Goal: Task Accomplishment & Management: Use online tool/utility

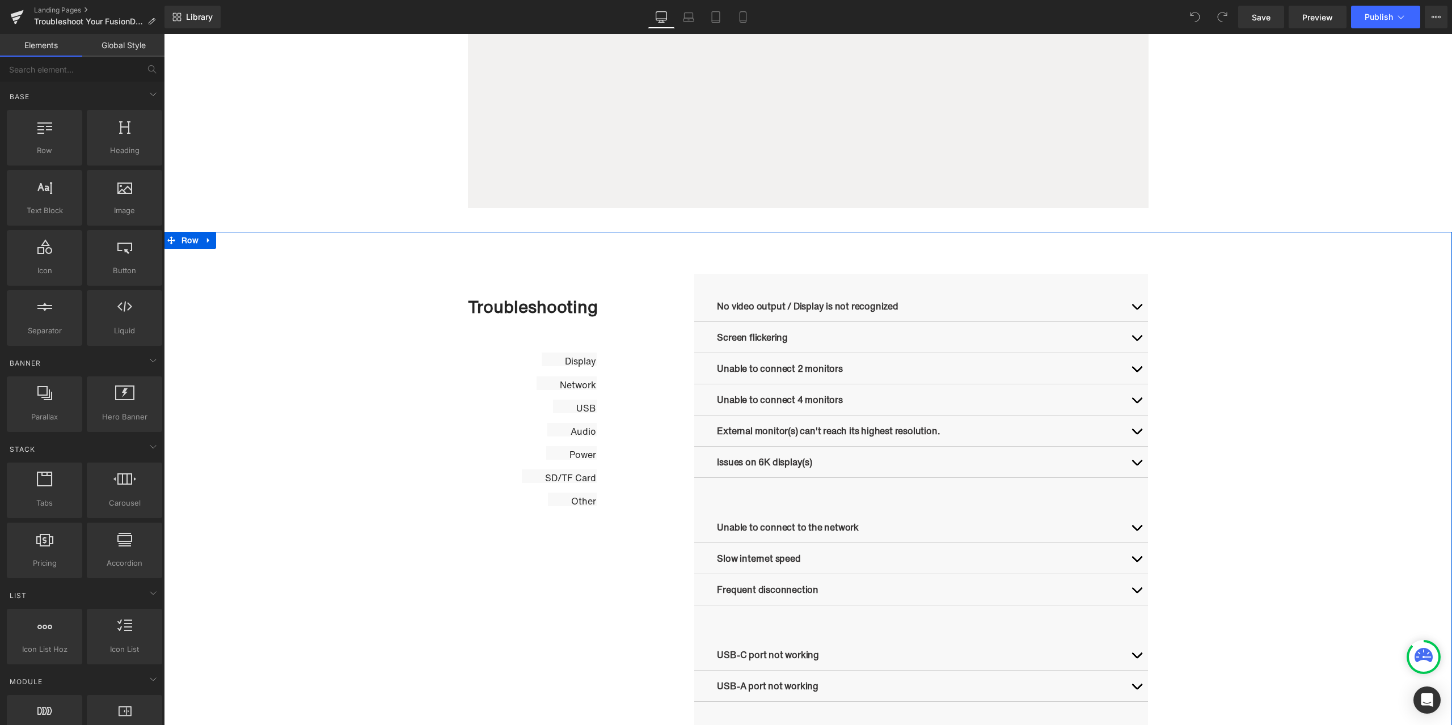
scroll to position [624, 0]
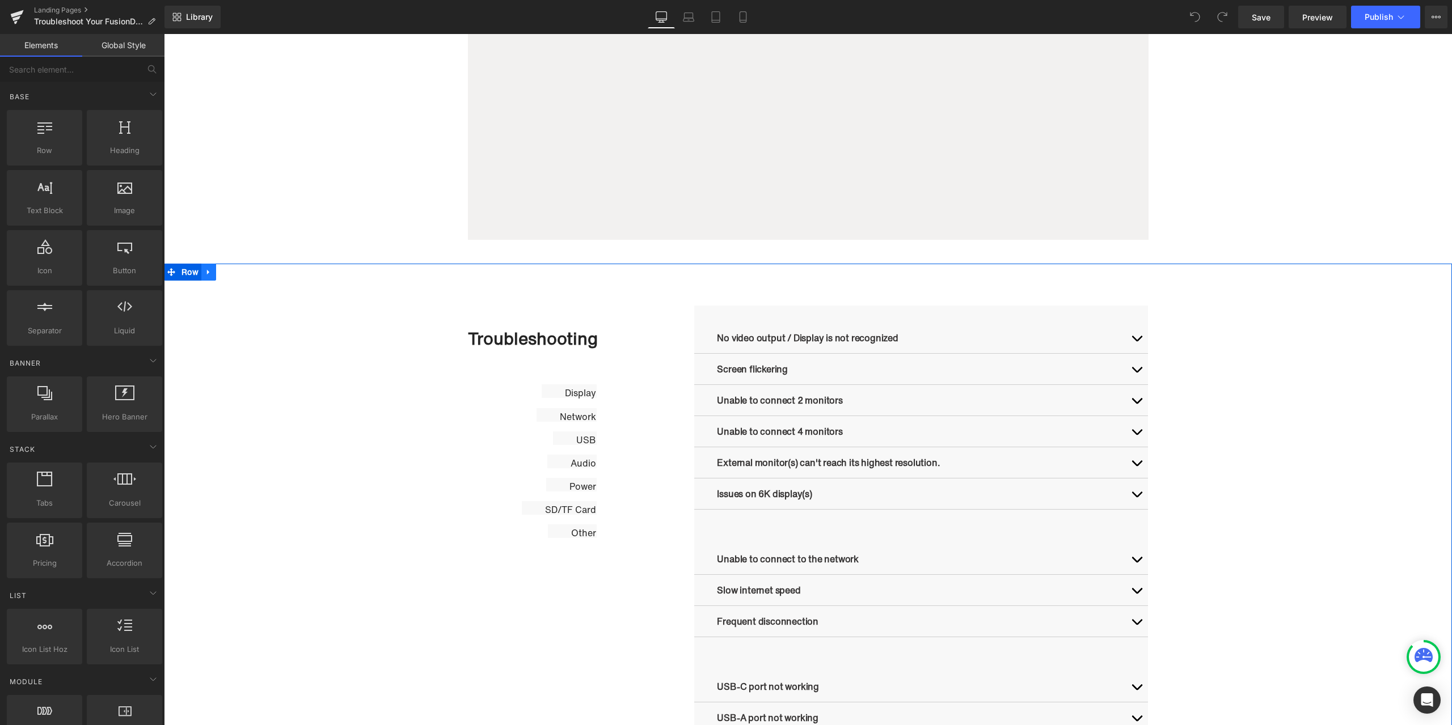
click at [209, 274] on link at bounding box center [208, 272] width 15 height 17
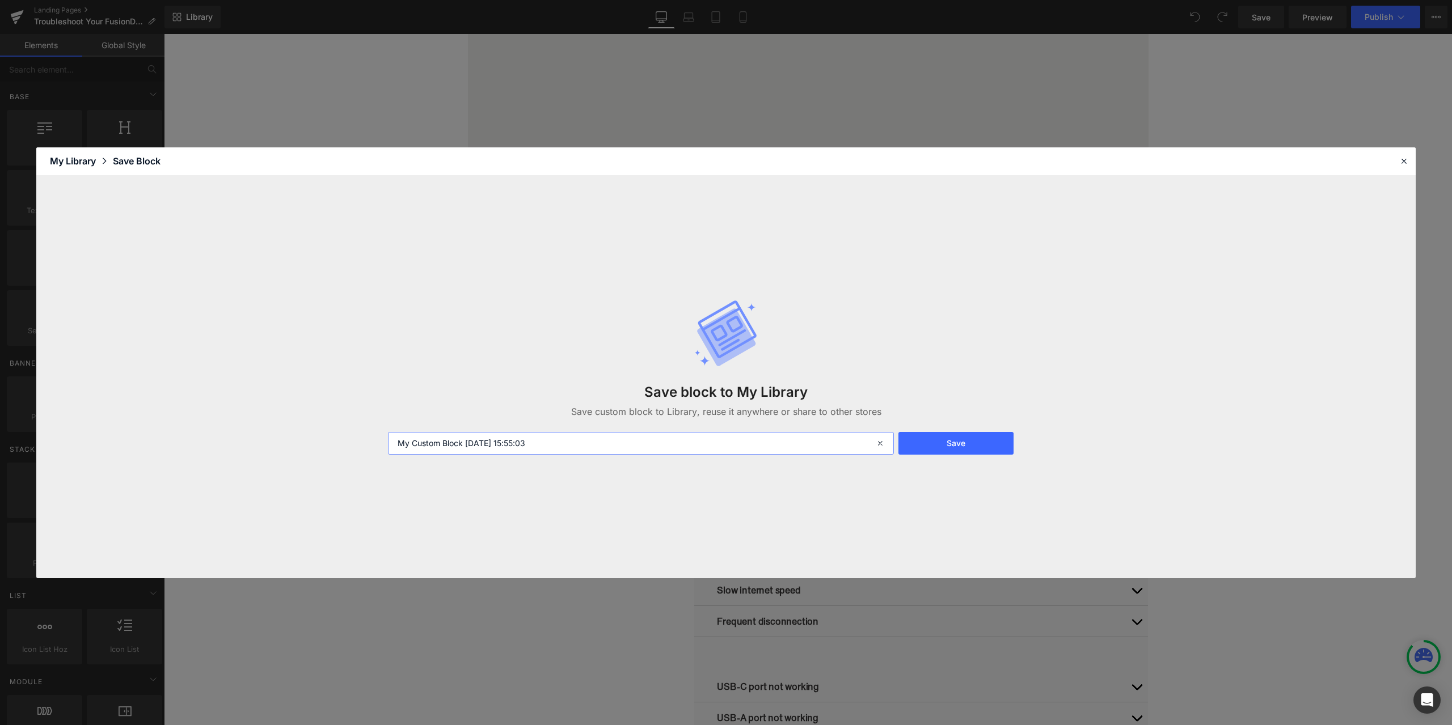
drag, startPoint x: 464, startPoint y: 440, endPoint x: 384, endPoint y: 441, distance: 80.0
click at [384, 441] on div "My Custom Block [DATE] 15:55:03" at bounding box center [639, 443] width 517 height 23
type input "故障维修模板 [DATE] 15:55:03"
drag, startPoint x: 931, startPoint y: 435, endPoint x: 392, endPoint y: 421, distance: 539.6
click at [931, 435] on button "Save" at bounding box center [955, 443] width 115 height 23
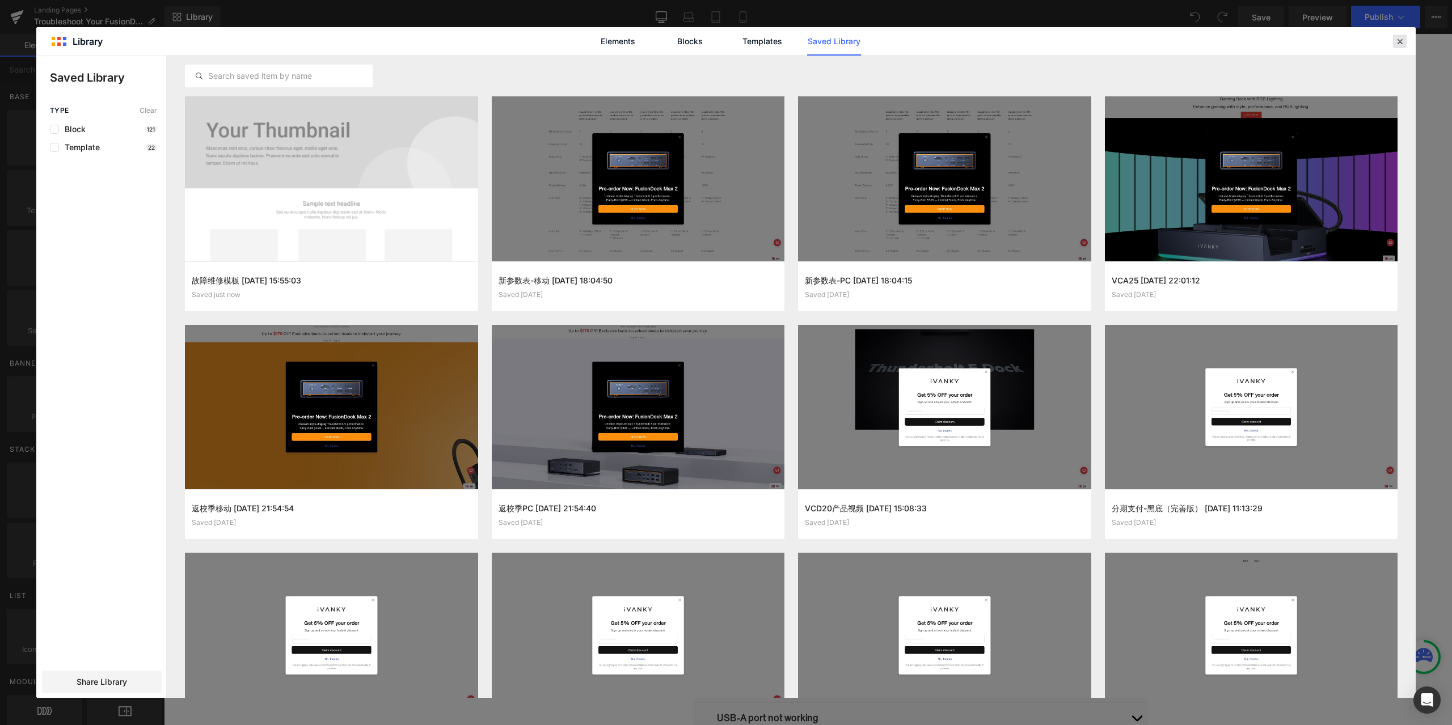
click at [1403, 44] on icon at bounding box center [1400, 41] width 10 height 10
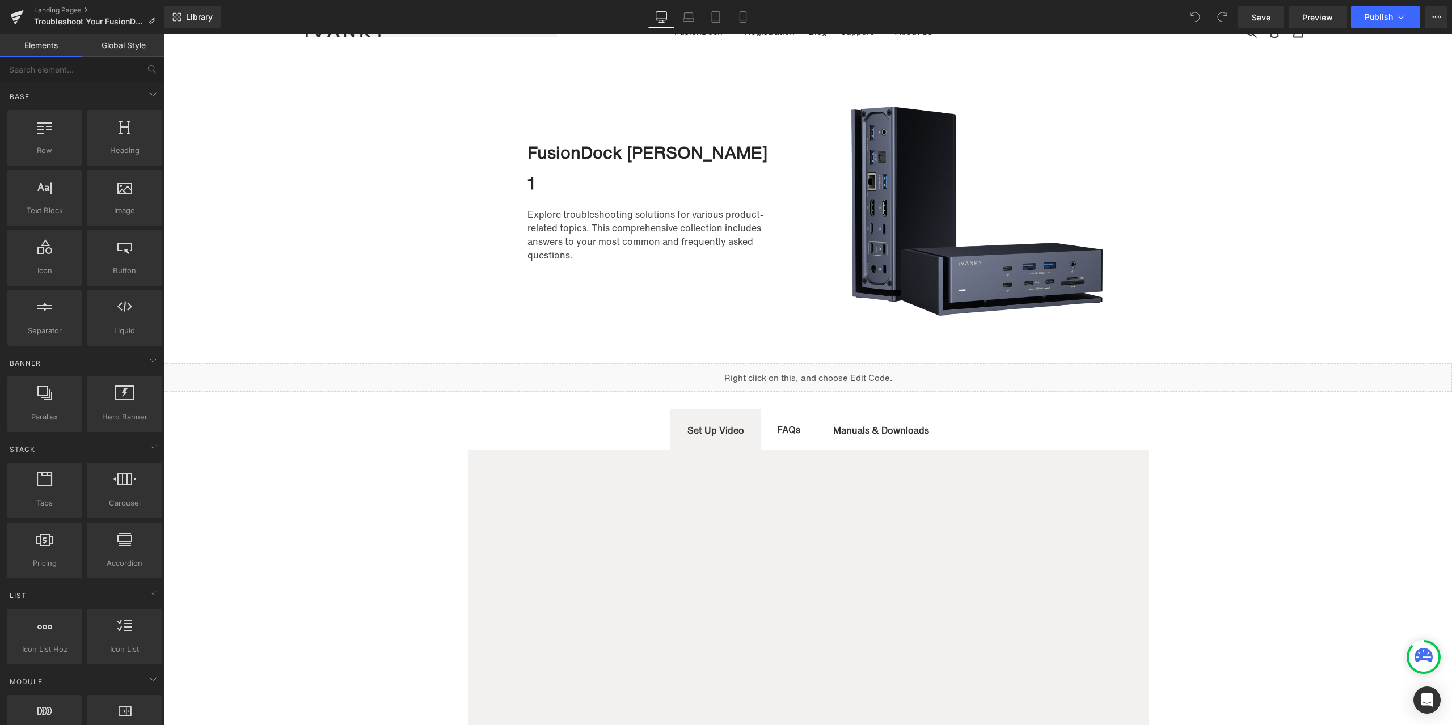
scroll to position [0, 0]
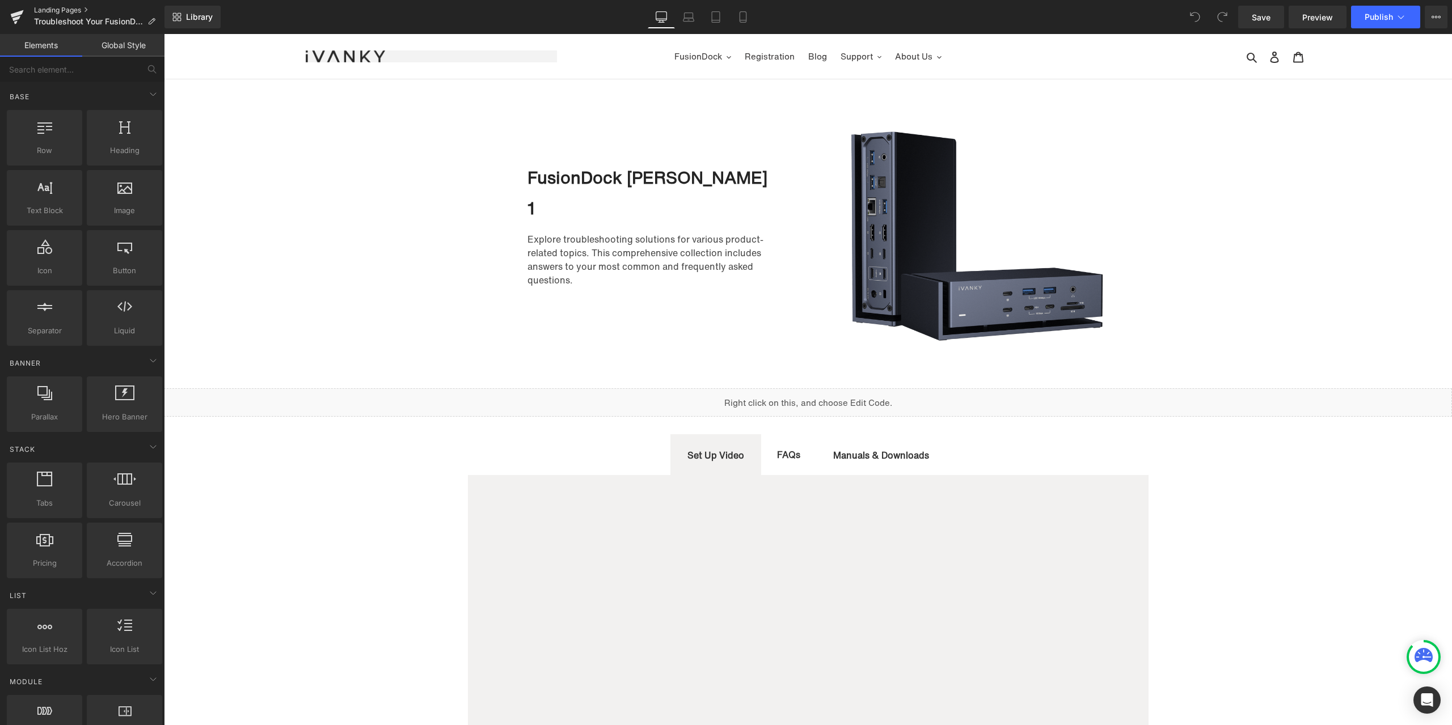
click at [61, 12] on link "Landing Pages" at bounding box center [99, 10] width 130 height 9
